Goal: Transaction & Acquisition: Purchase product/service

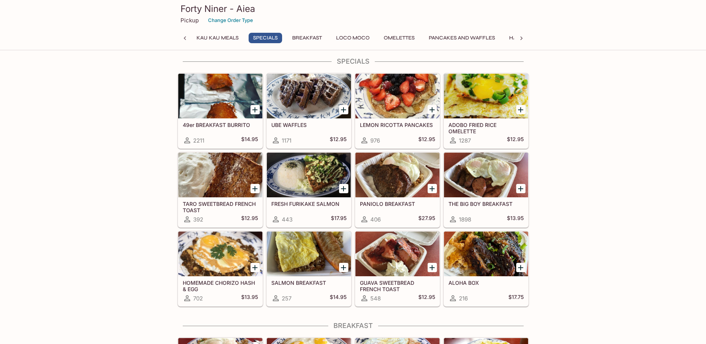
click at [219, 95] on div at bounding box center [220, 96] width 84 height 45
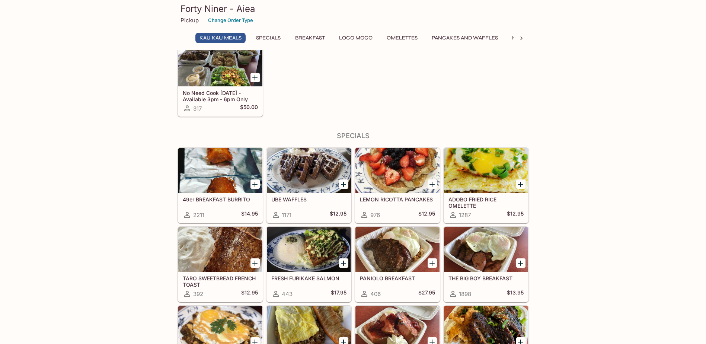
click at [201, 249] on div at bounding box center [220, 249] width 84 height 45
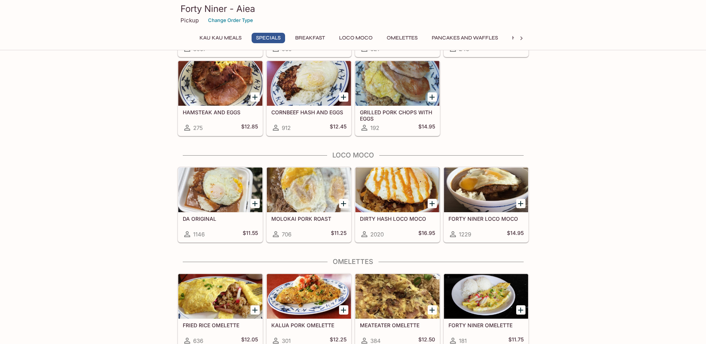
scroll to position [484, 0]
